Goal: Information Seeking & Learning: Learn about a topic

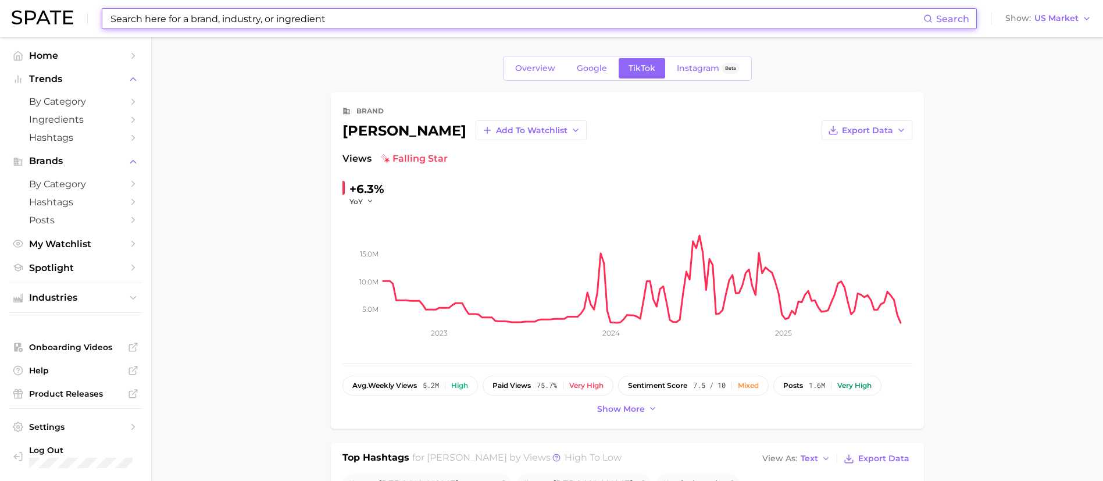
click at [212, 12] on input at bounding box center [516, 19] width 814 height 20
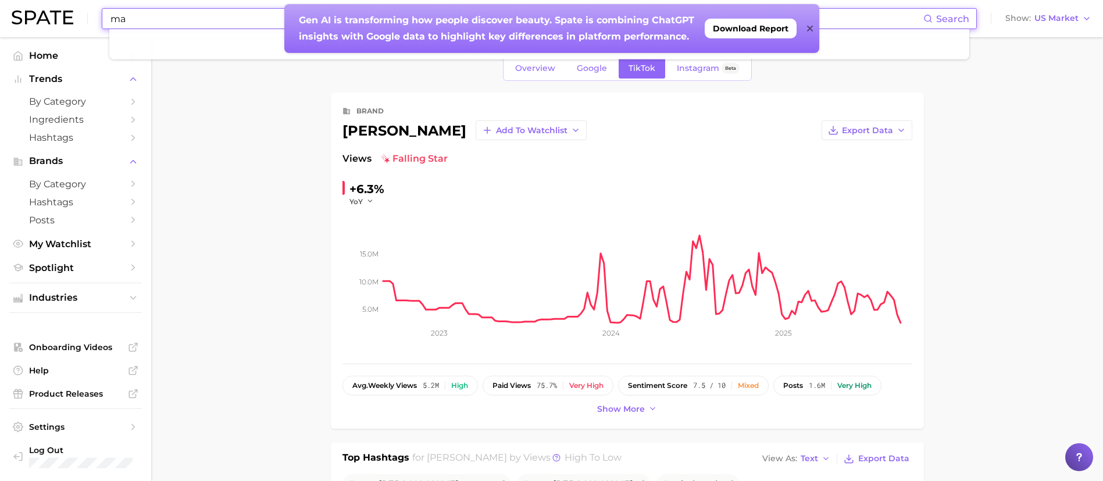
type input "m"
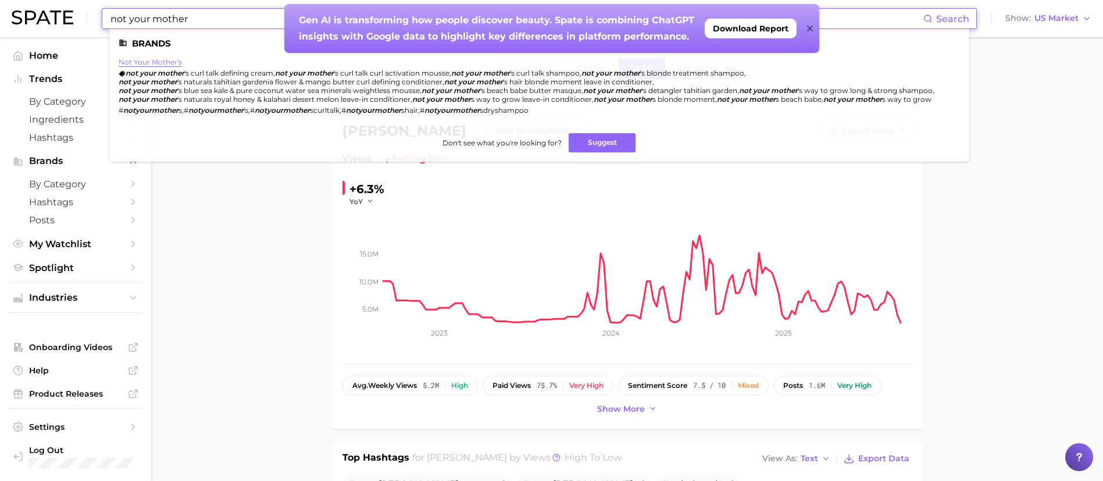
type input "not your mother"
click at [160, 62] on link "not your mother's" at bounding box center [150, 62] width 63 height 9
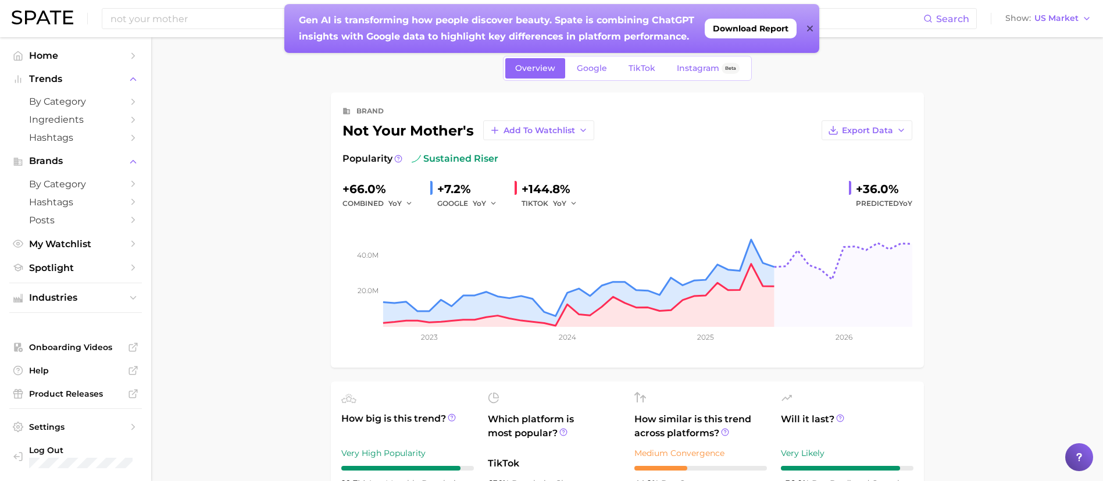
click at [810, 26] on icon at bounding box center [810, 28] width 6 height 9
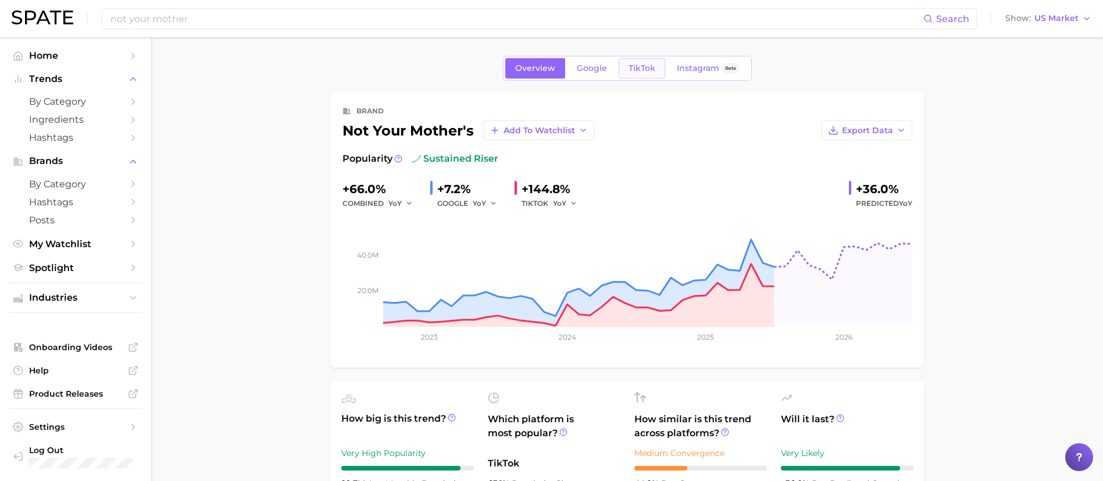
click at [643, 69] on span "TikTok" at bounding box center [642, 68] width 27 height 10
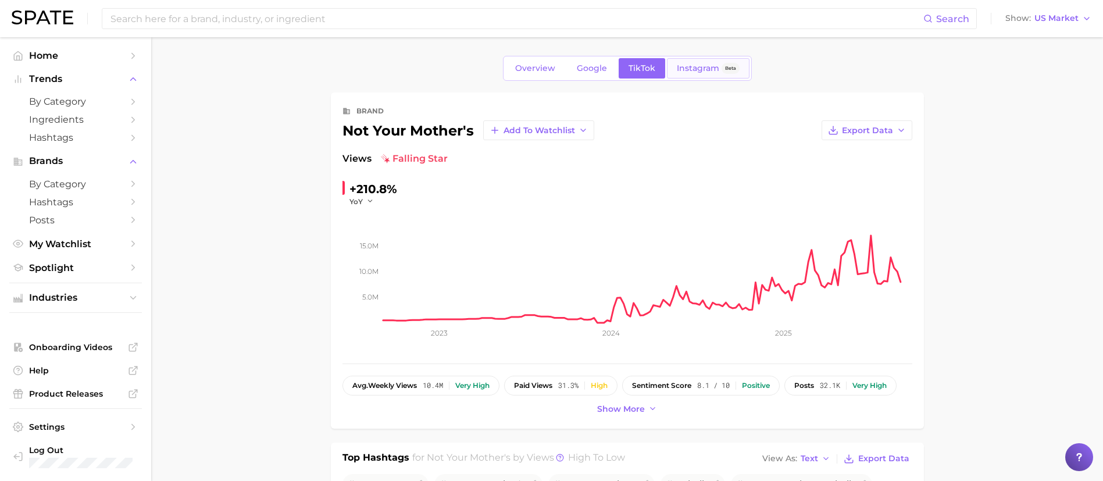
click at [696, 73] on link "Instagram Beta" at bounding box center [708, 68] width 83 height 20
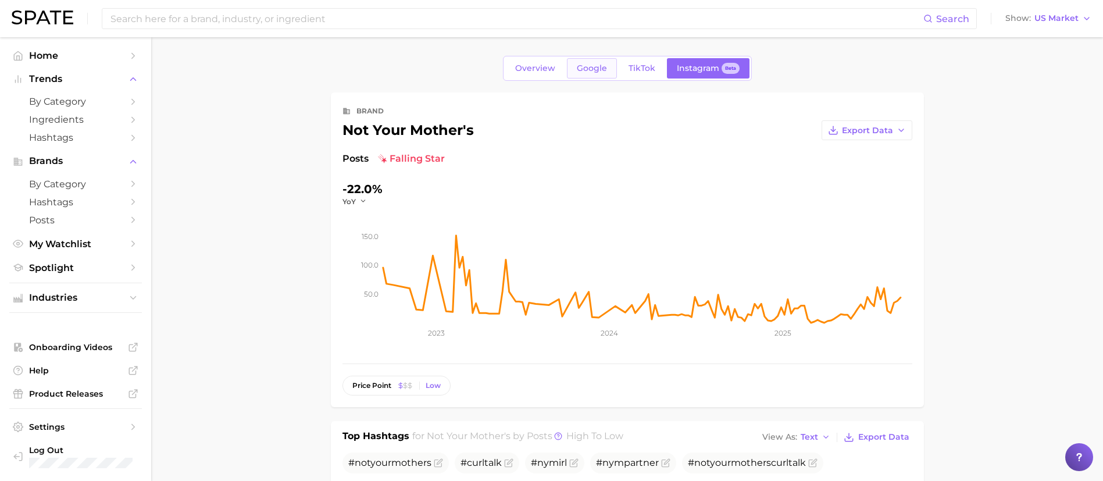
click at [593, 67] on span "Google" at bounding box center [592, 68] width 30 height 10
